Goal: Task Accomplishment & Management: Use online tool/utility

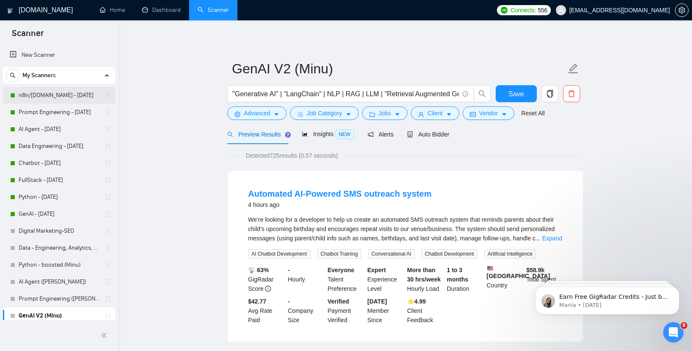
click at [47, 95] on link "n8n/[DOMAIN_NAME] - [DATE]" at bounding box center [59, 95] width 81 height 17
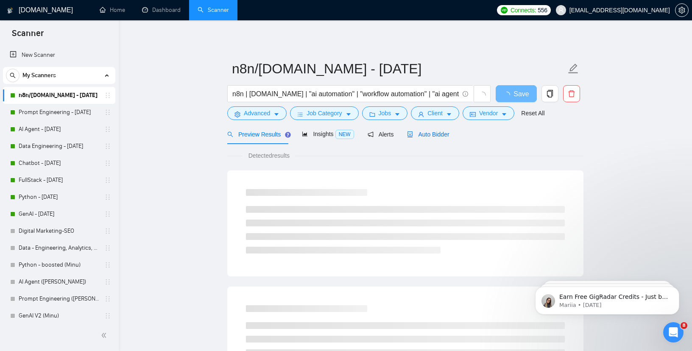
click at [419, 136] on span "Auto Bidder" at bounding box center [428, 134] width 42 height 7
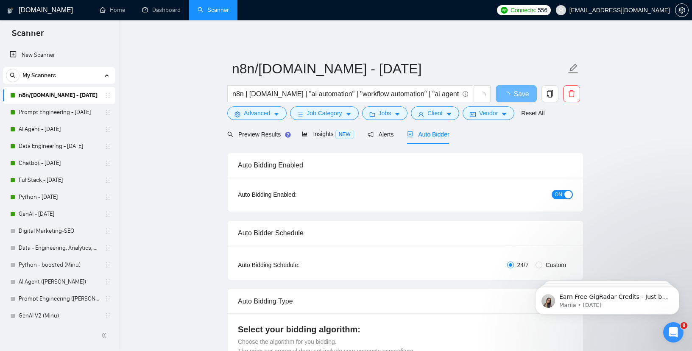
radio input "false"
radio input "true"
checkbox input "true"
